Goal: Information Seeking & Learning: Learn about a topic

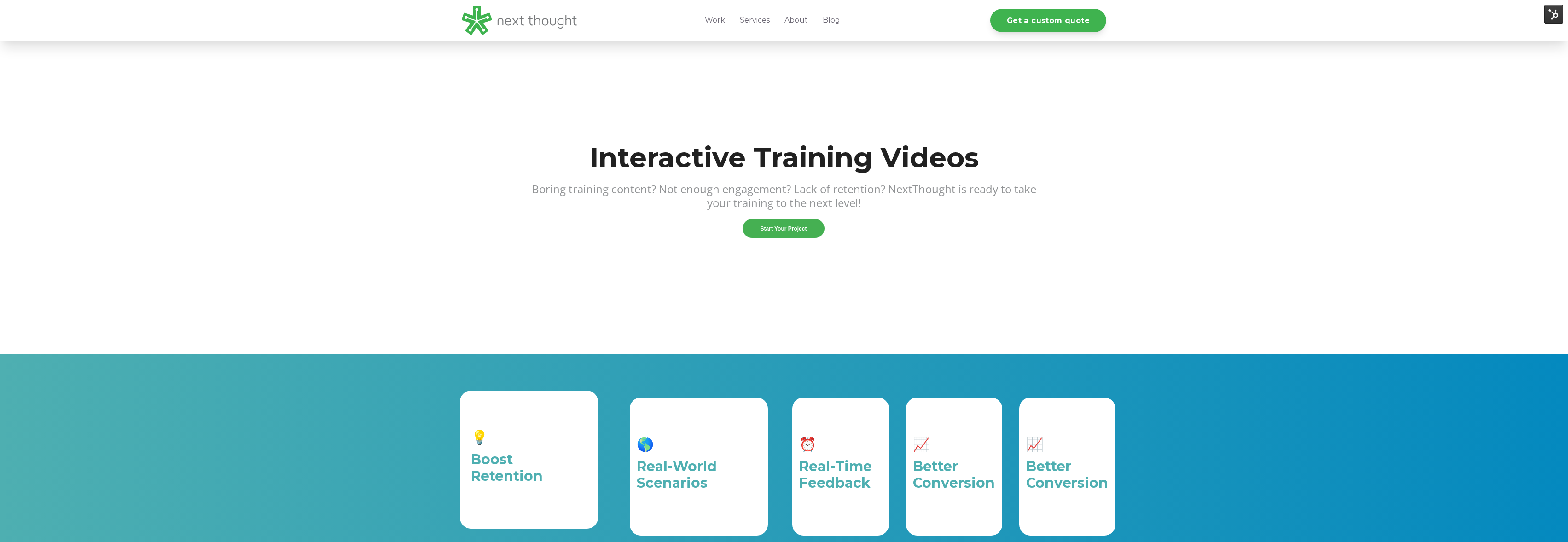
click at [579, 391] on div "💡 Boost Retention" at bounding box center [529, 459] width 138 height 138
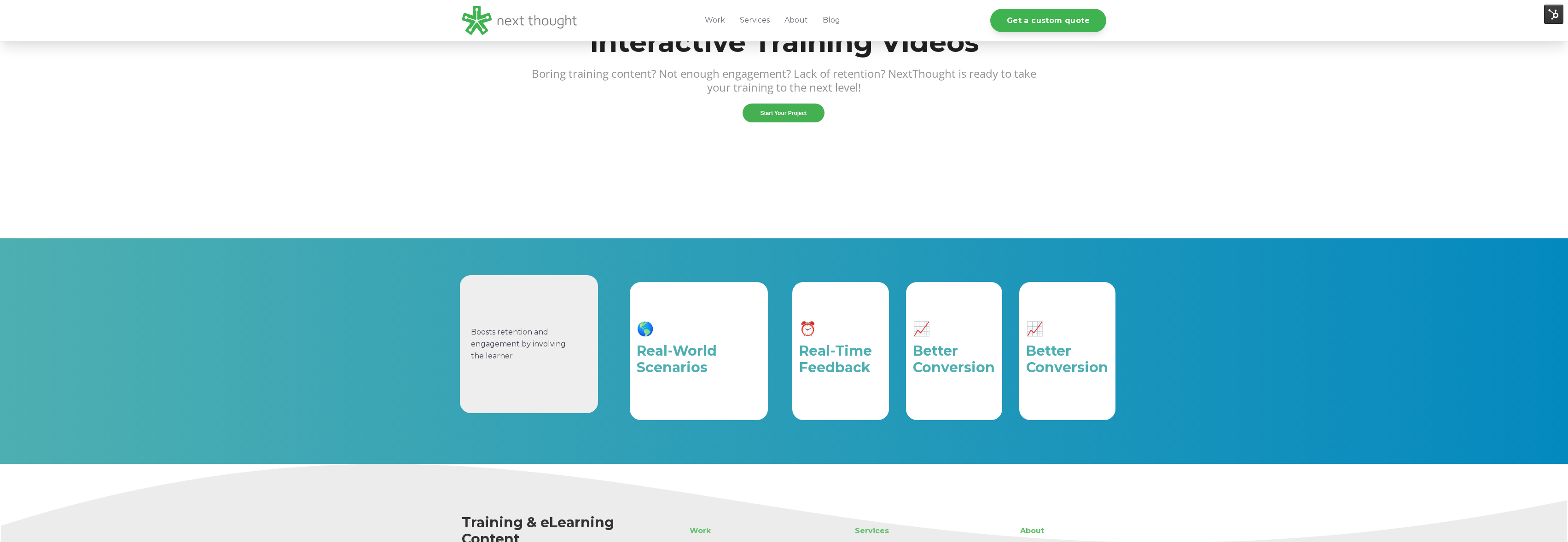
click at [578, 304] on div "Boosts retention and engagement by involving the learner" at bounding box center [529, 344] width 116 height 116
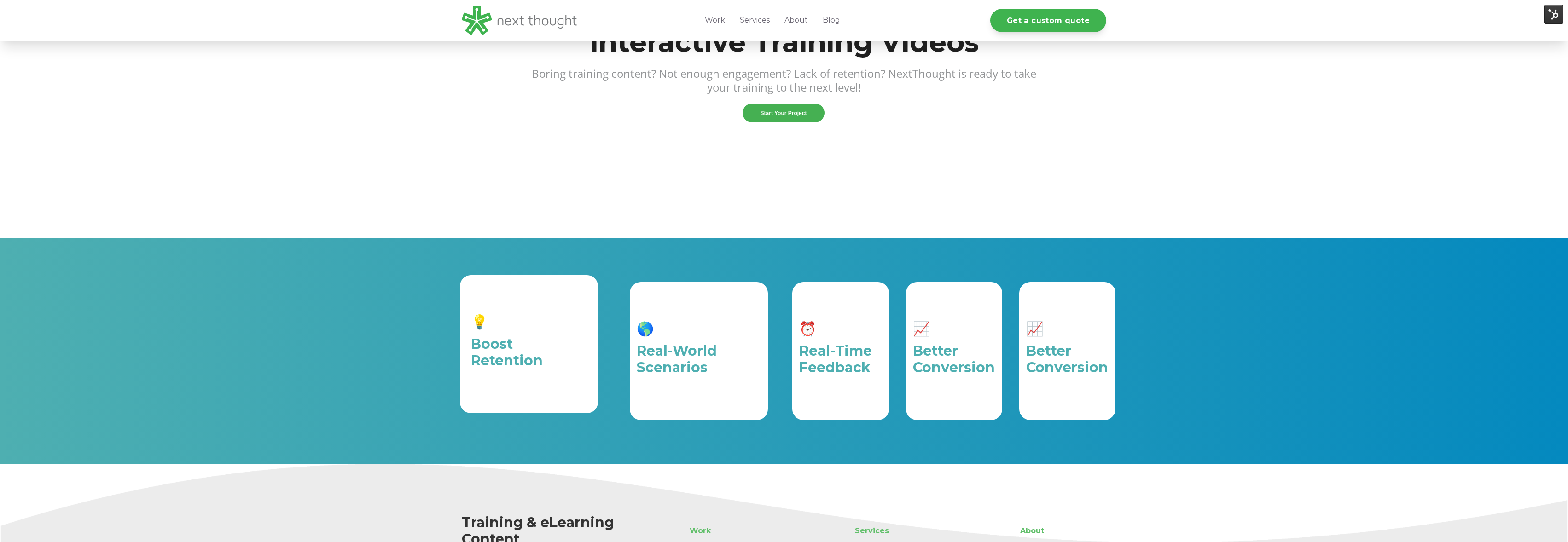
click at [578, 304] on div "💡 Boost Retention" at bounding box center [529, 344] width 116 height 116
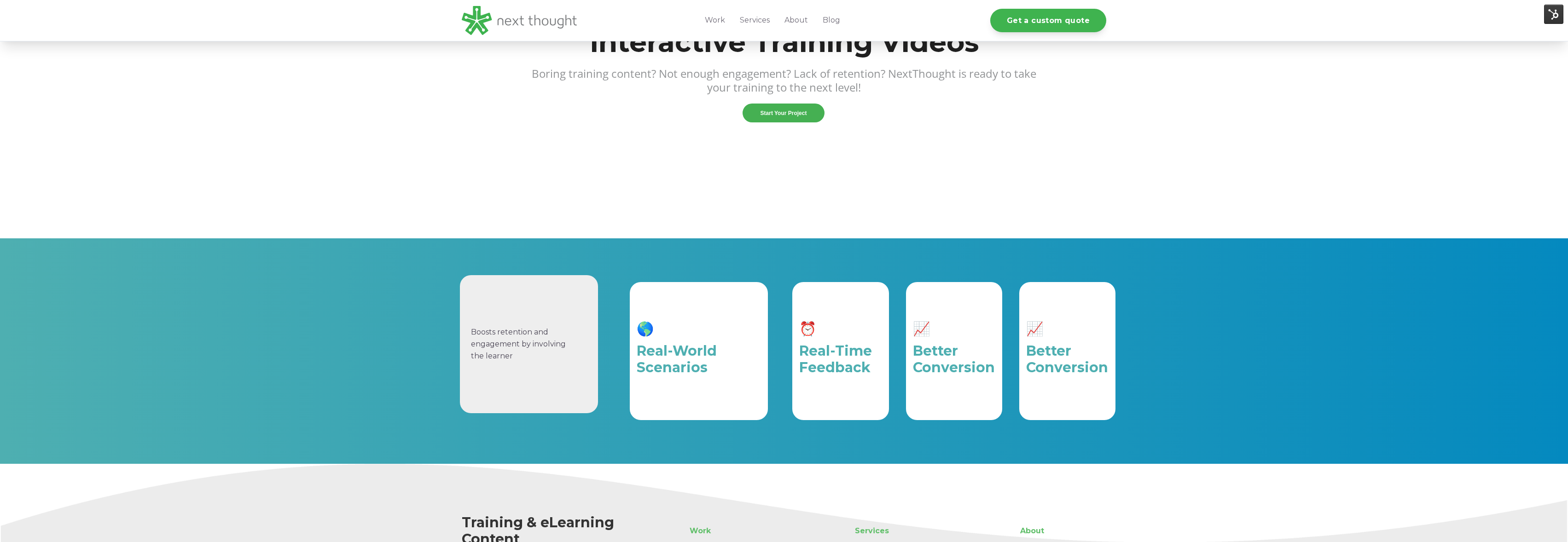
click at [578, 304] on div "Boosts retention and engagement by involving the learner" at bounding box center [529, 344] width 116 height 116
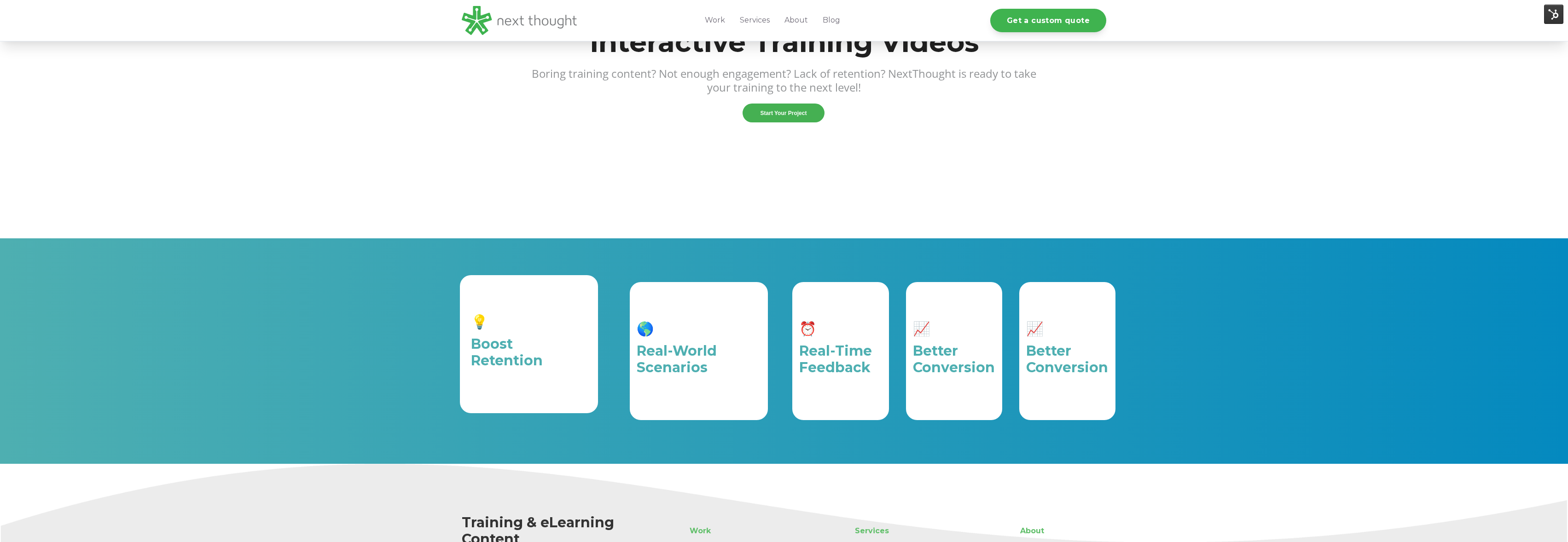
click at [878, 322] on div "⏰ Real-Time Feedback" at bounding box center [841, 351] width 96 height 138
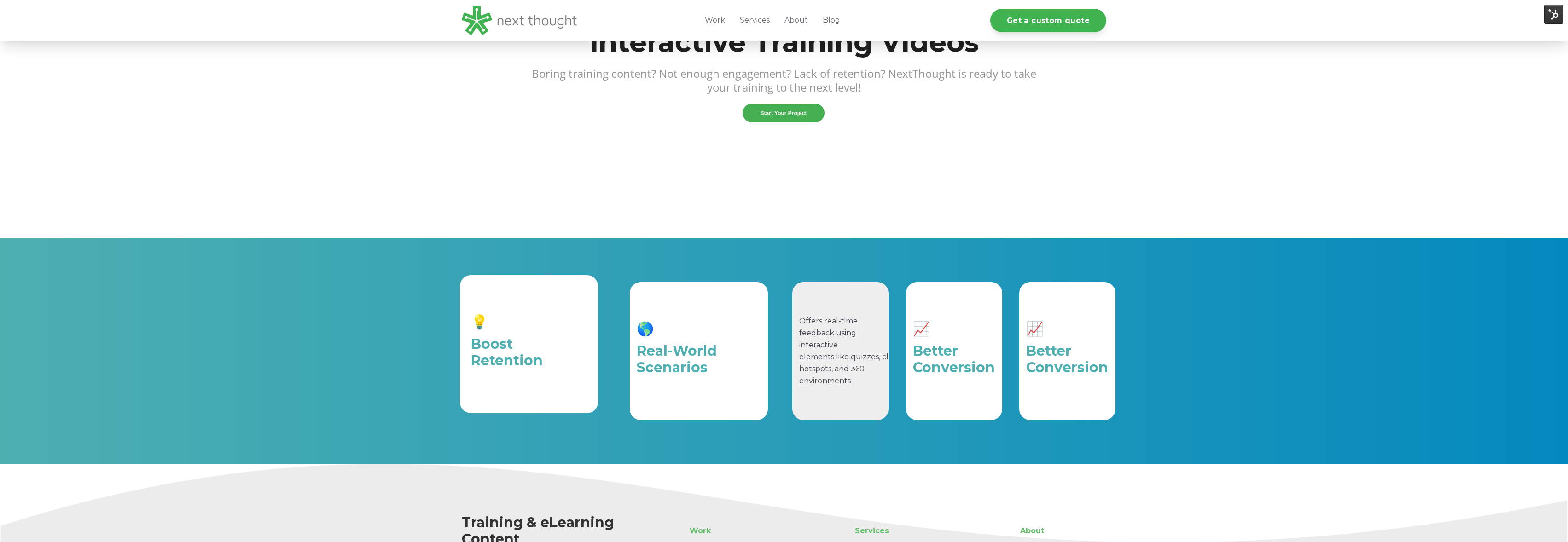
click at [878, 322] on p "Offers real-time feedback using interactive elements like quizzes, clickable ho…" at bounding box center [840, 351] width 82 height 72
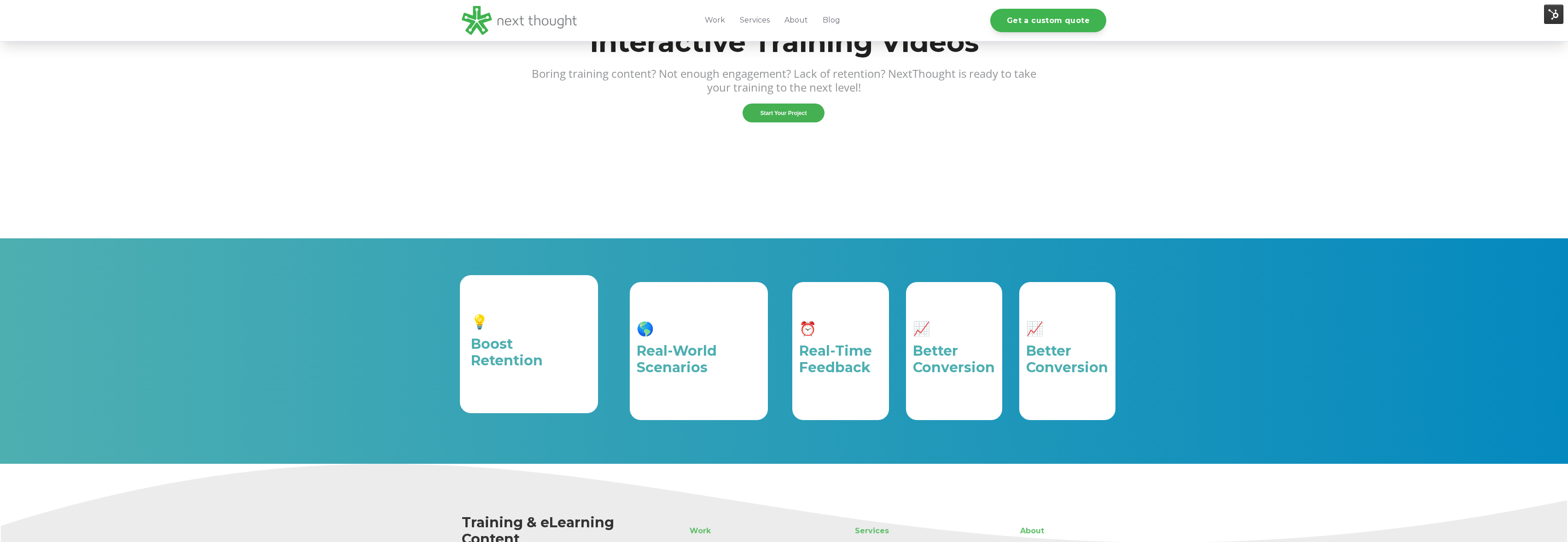
click at [743, 333] on h3 "🌎" at bounding box center [699, 328] width 124 height 16
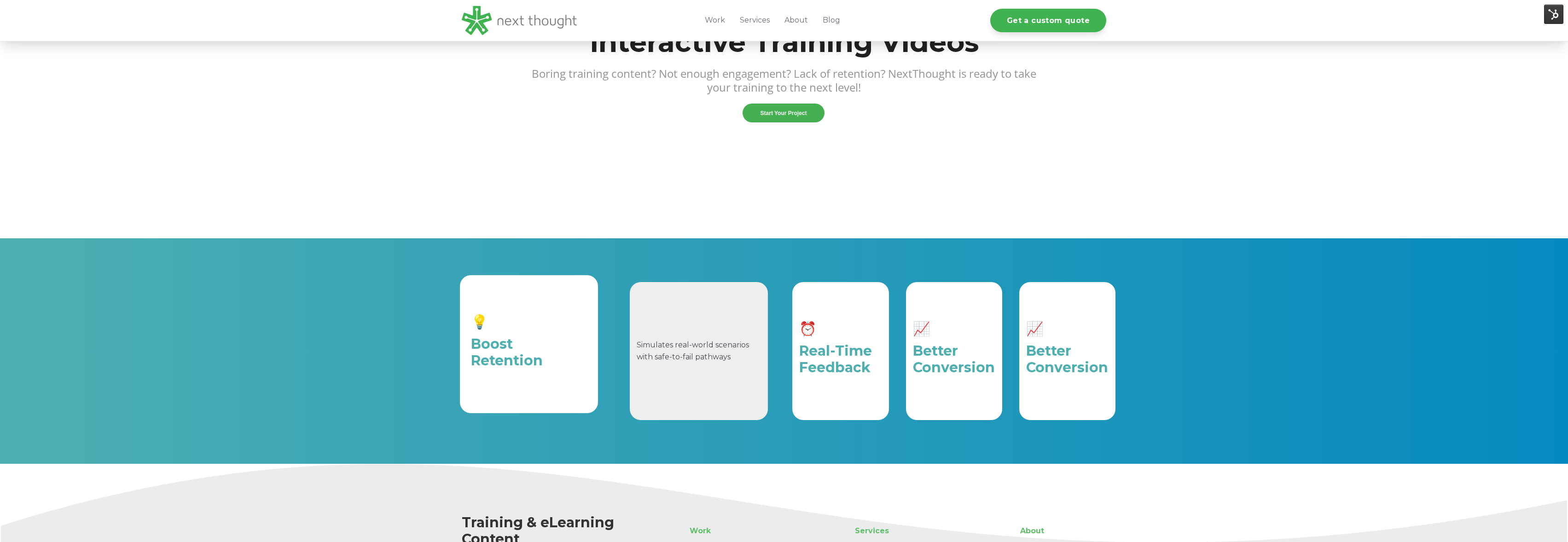
click at [743, 333] on div "Simulates real-world scenarios with safe-to-fail pathways" at bounding box center [699, 351] width 124 height 124
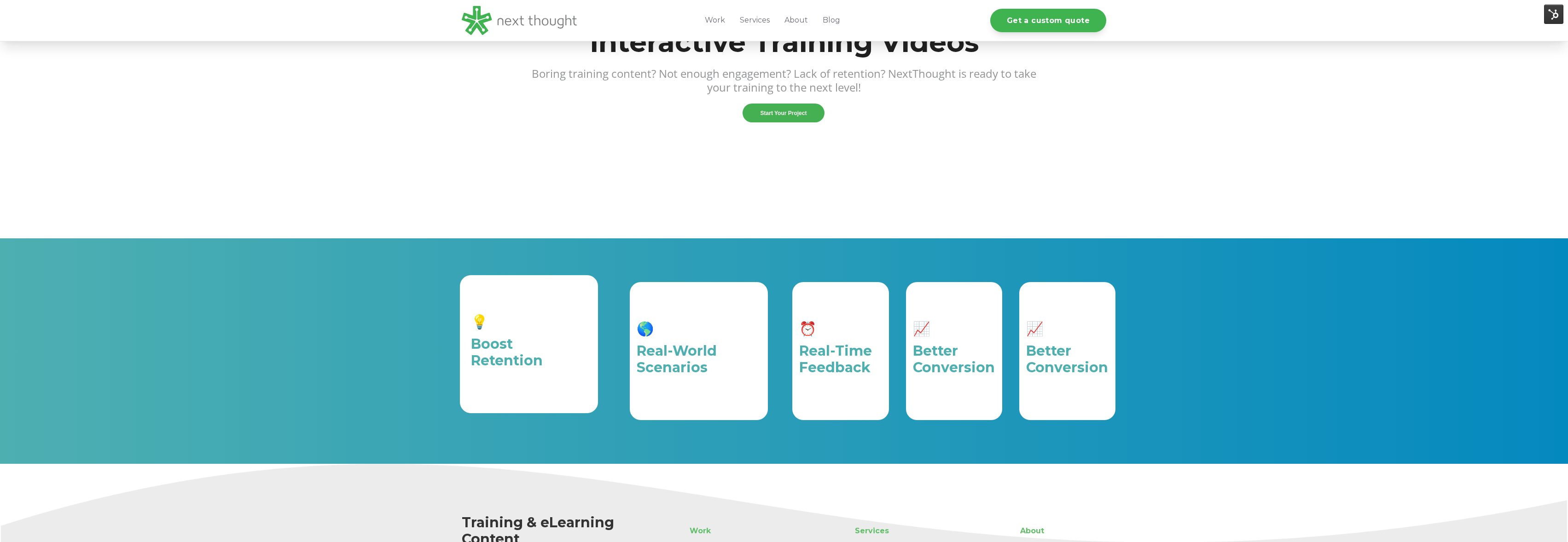
click at [970, 313] on div "📈 Better Conversion" at bounding box center [954, 351] width 82 height 124
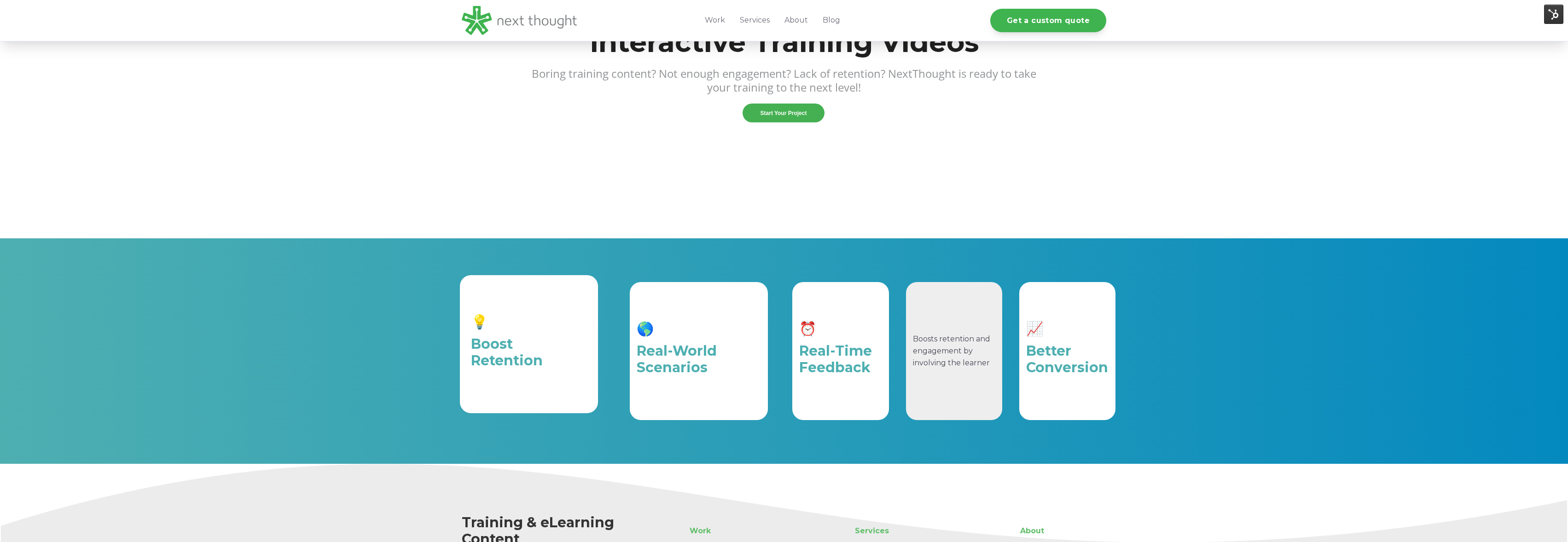
click at [970, 313] on div "Boosts retention and engagement by involving the learner" at bounding box center [954, 351] width 82 height 124
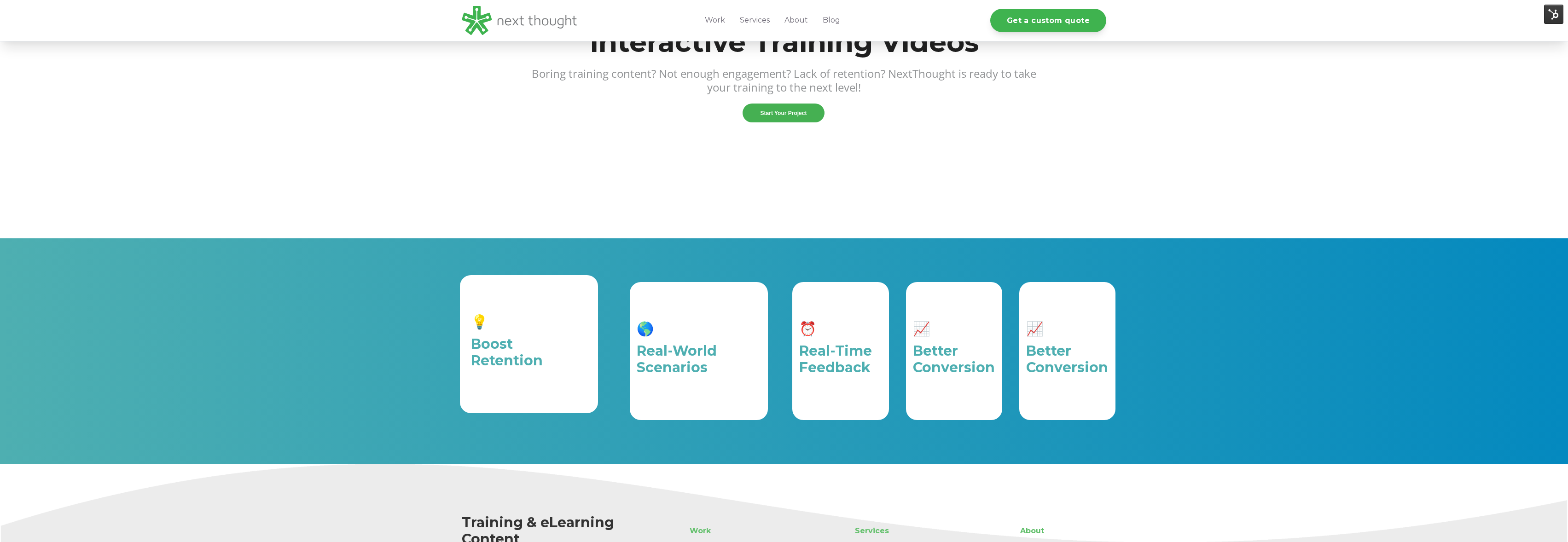
click at [1062, 313] on div "📈 Better Conversion" at bounding box center [1067, 351] width 96 height 138
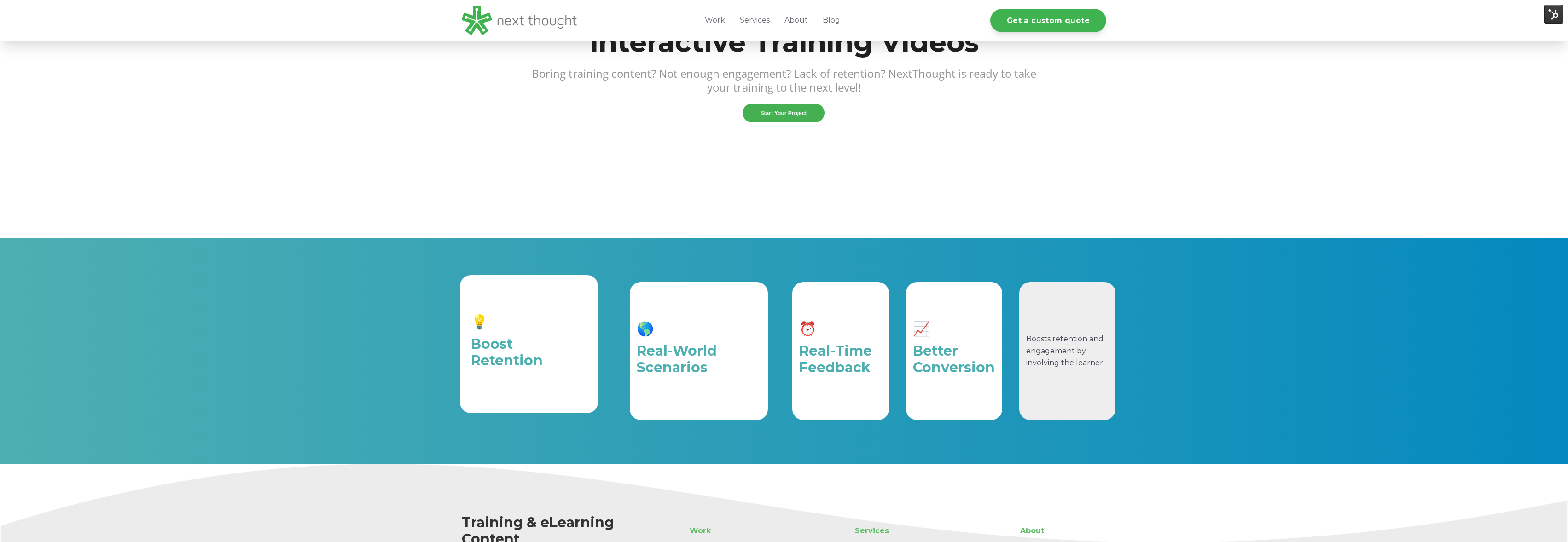
click at [1062, 313] on div "📈 Better Conversion Boosts retention and engagement by involving the learner" at bounding box center [1067, 351] width 96 height 138
